Goal: Book appointment/travel/reservation

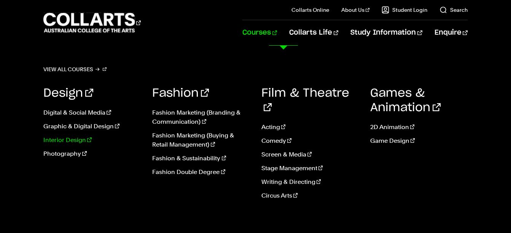
click at [65, 139] on link "Interior Design" at bounding box center [91, 140] width 97 height 9
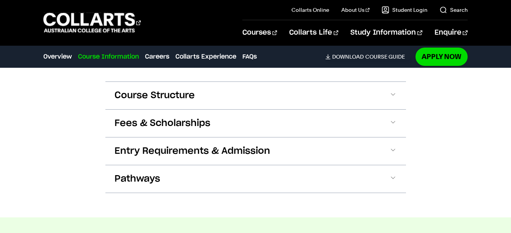
scroll to position [952, 0]
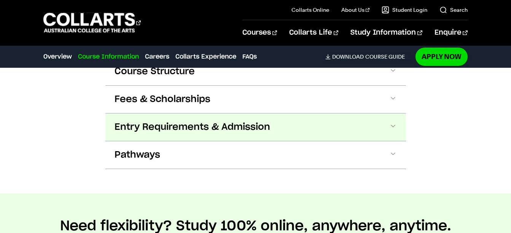
click at [394, 122] on span at bounding box center [393, 127] width 8 height 10
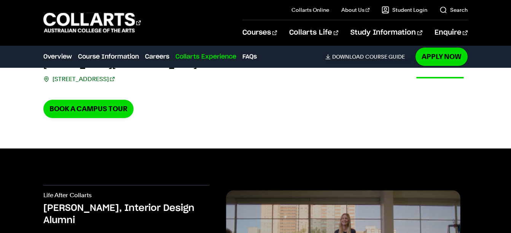
scroll to position [2014, 0]
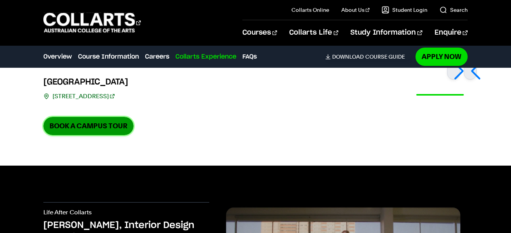
click at [76, 117] on link "Book a Campus Tour" at bounding box center [88, 126] width 90 height 18
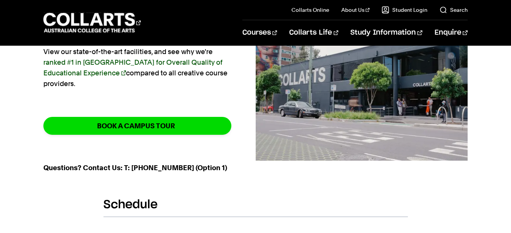
scroll to position [76, 0]
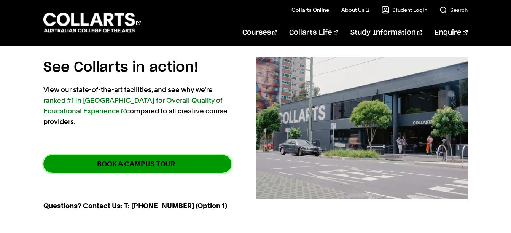
click at [127, 160] on strong "BOOK A CAMPUS TOUR" at bounding box center [136, 164] width 78 height 9
click at [98, 160] on strong "BOOK A CAMPUS TOUR" at bounding box center [136, 164] width 78 height 9
